Goal: Find specific page/section

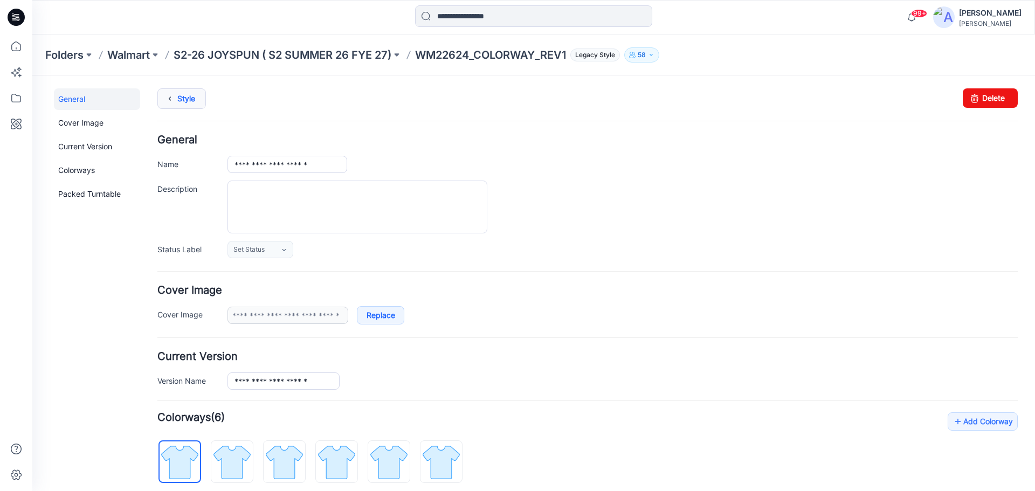
click at [190, 100] on link "Style" at bounding box center [181, 98] width 49 height 20
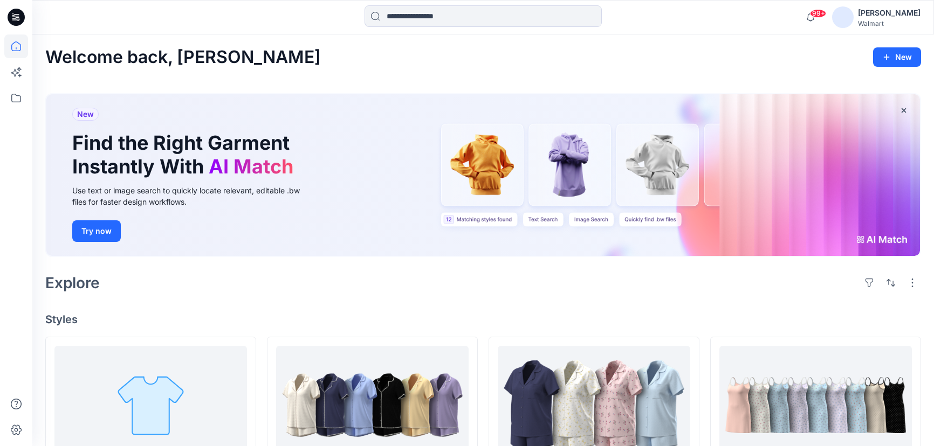
scroll to position [98, 0]
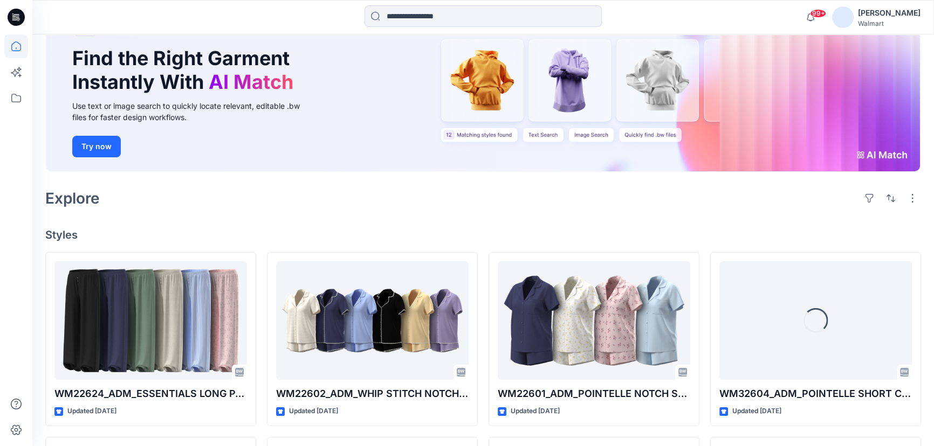
scroll to position [98, 0]
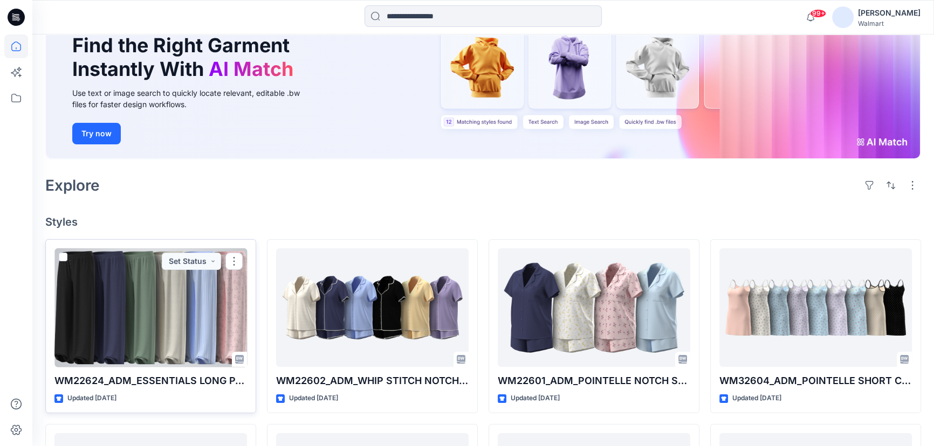
click at [194, 288] on div at bounding box center [150, 308] width 193 height 119
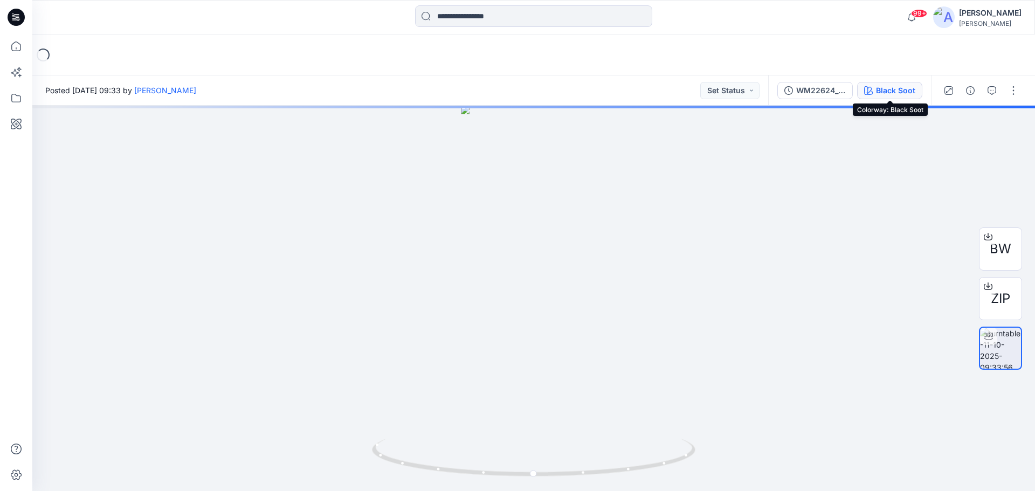
click at [880, 95] on div "Black Soot" at bounding box center [895, 91] width 39 height 12
